Goal: Navigation & Orientation: Go to known website

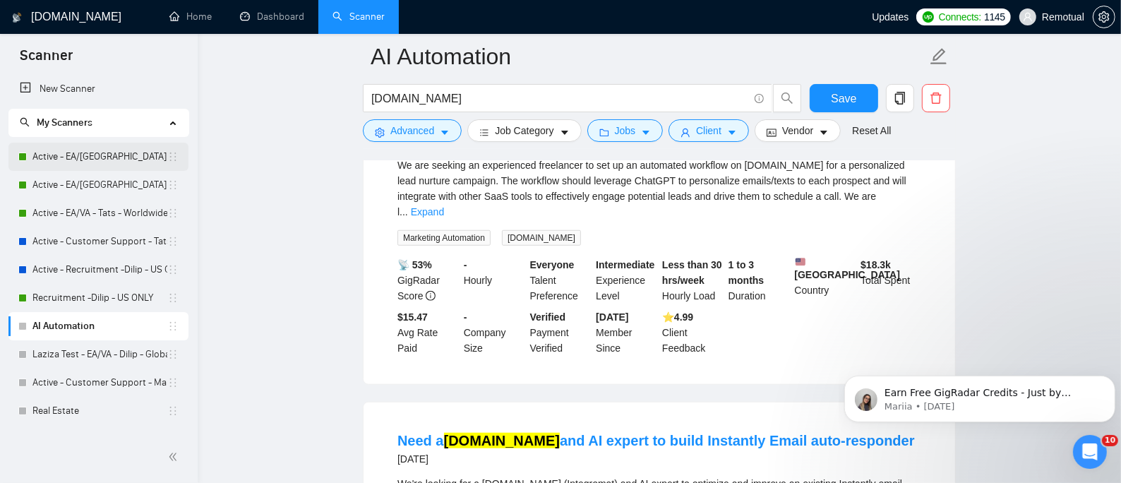
click at [84, 144] on link "Active - EA/VA - Dilip - U.S" at bounding box center [99, 157] width 135 height 28
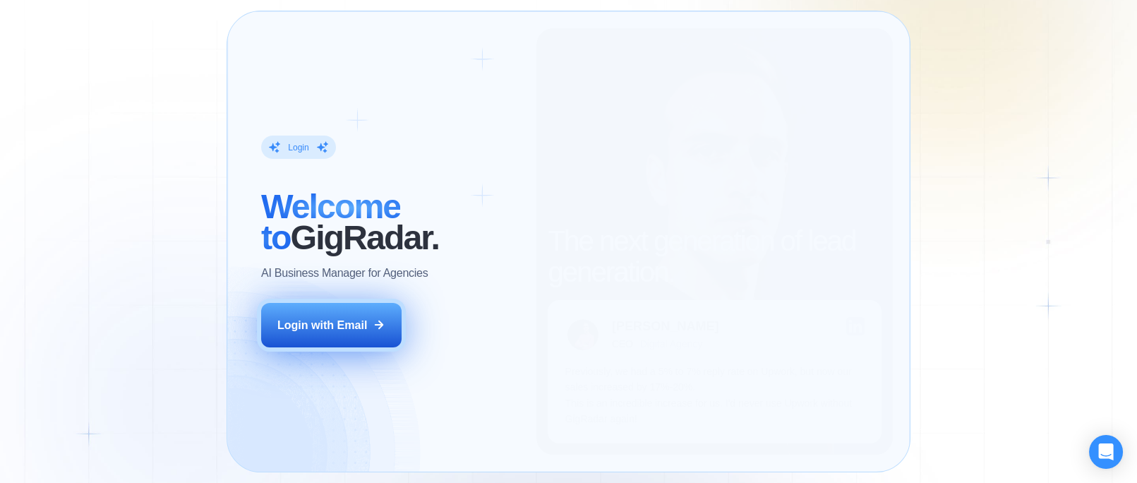
click at [371, 328] on button "Login with Email" at bounding box center [331, 325] width 140 height 44
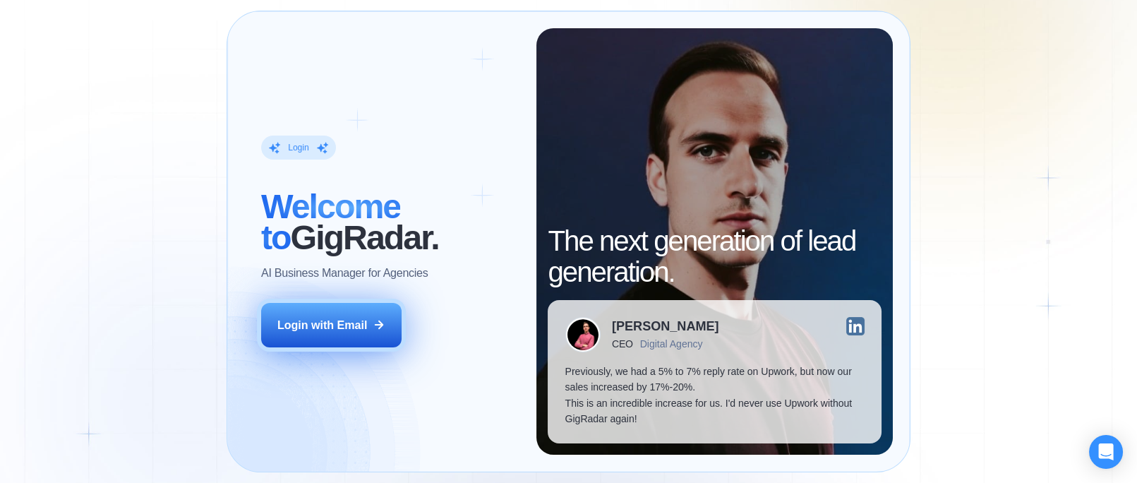
click at [326, 328] on div "Login with Email" at bounding box center [322, 325] width 90 height 16
